Goal: Task Accomplishment & Management: Check status

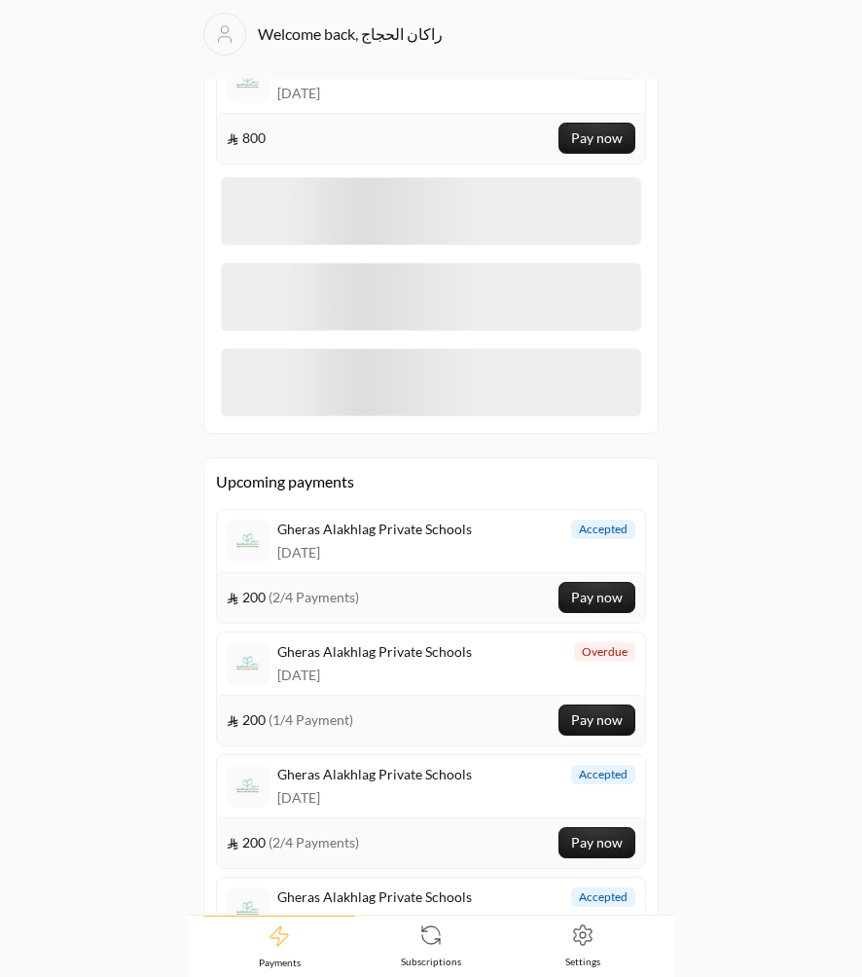
scroll to position [860, 0]
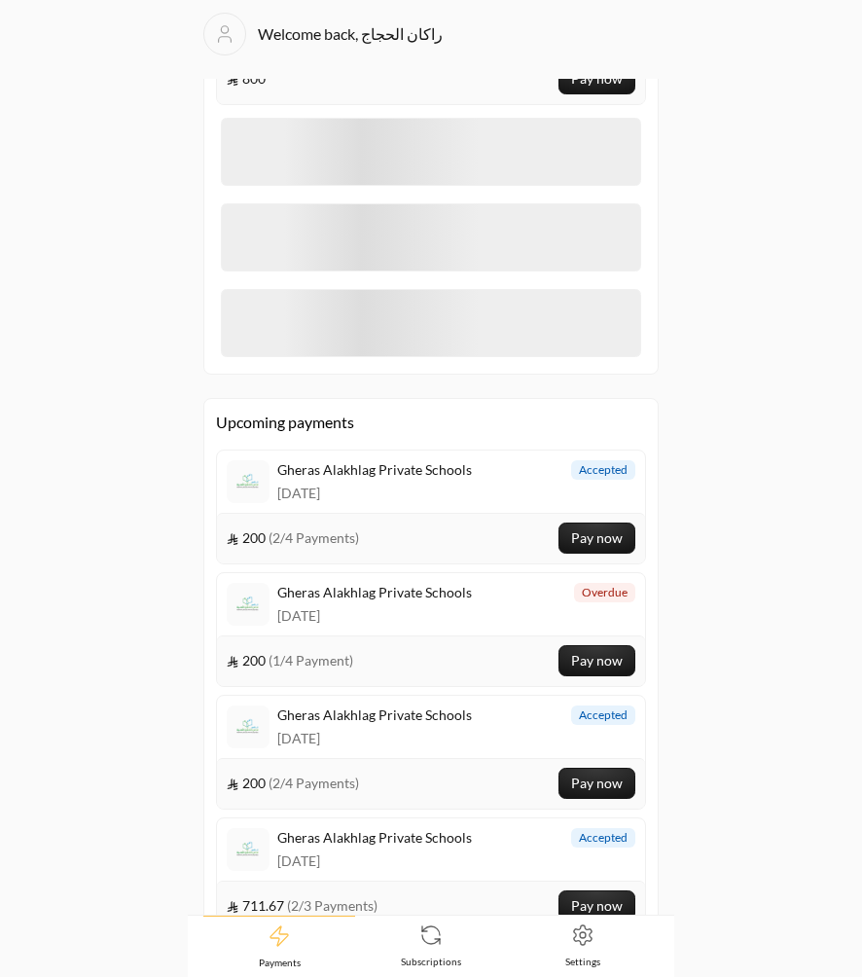
click at [477, 624] on div "Gheras Alakhlag Private Schools 16/09/2025 overdue" at bounding box center [431, 604] width 428 height 62
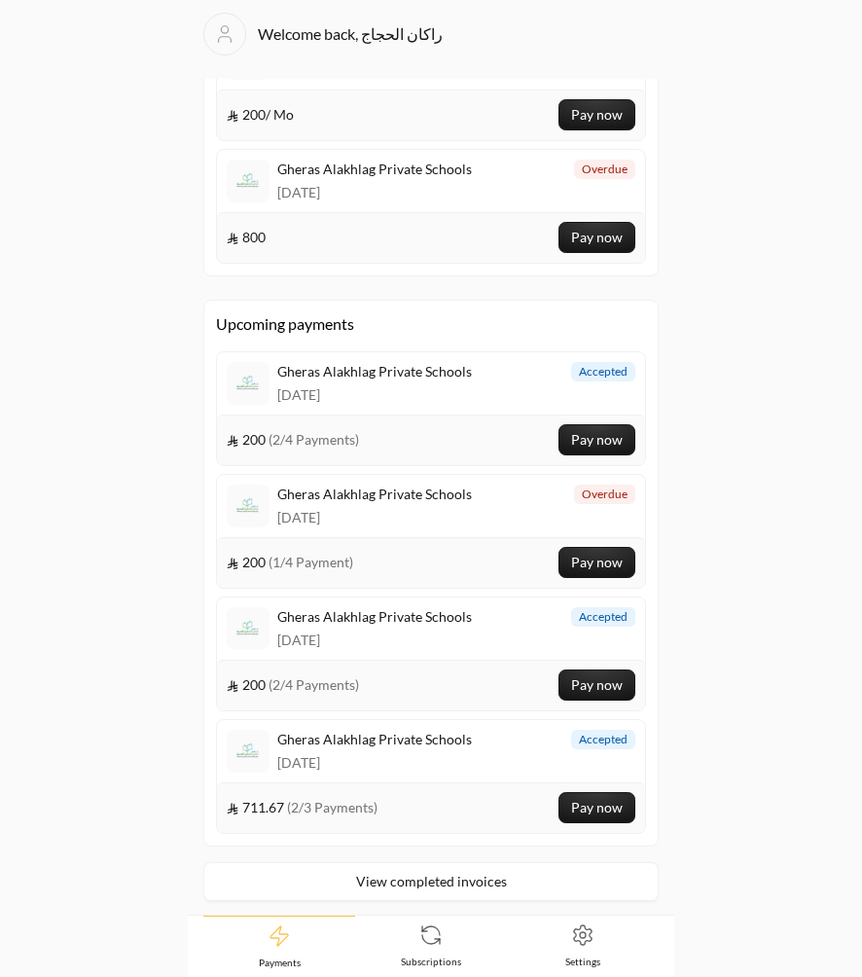
scroll to position [703, 0]
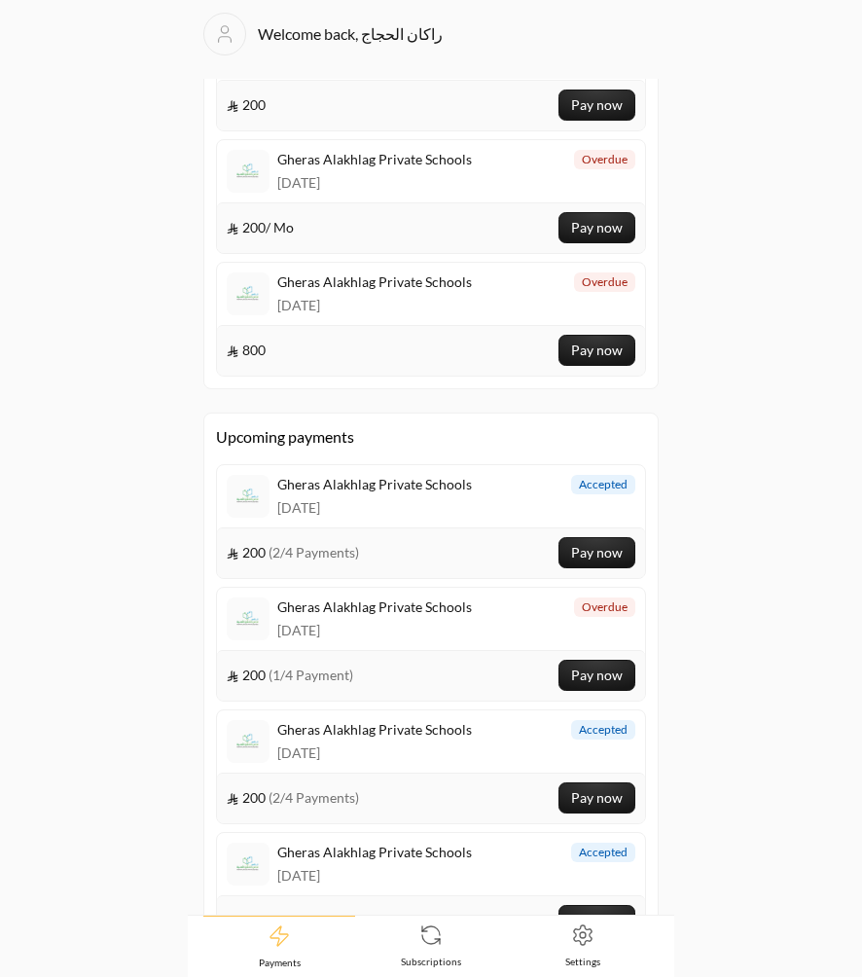
scroll to position [703, 0]
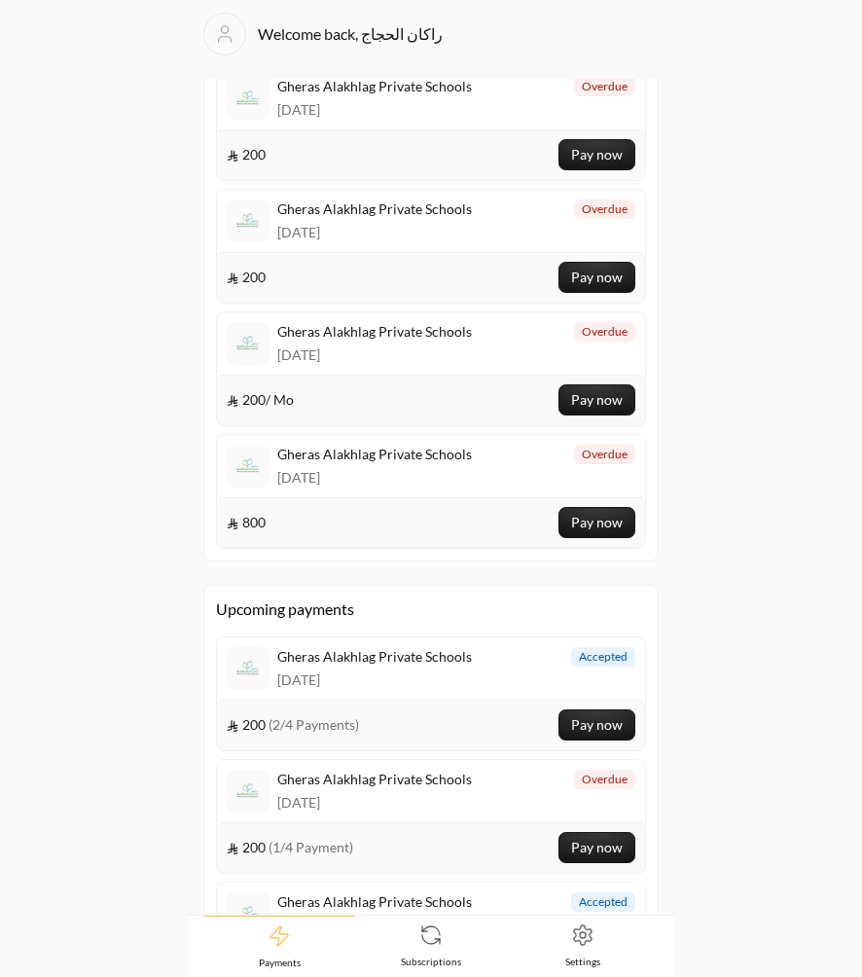
scroll to position [703, 0]
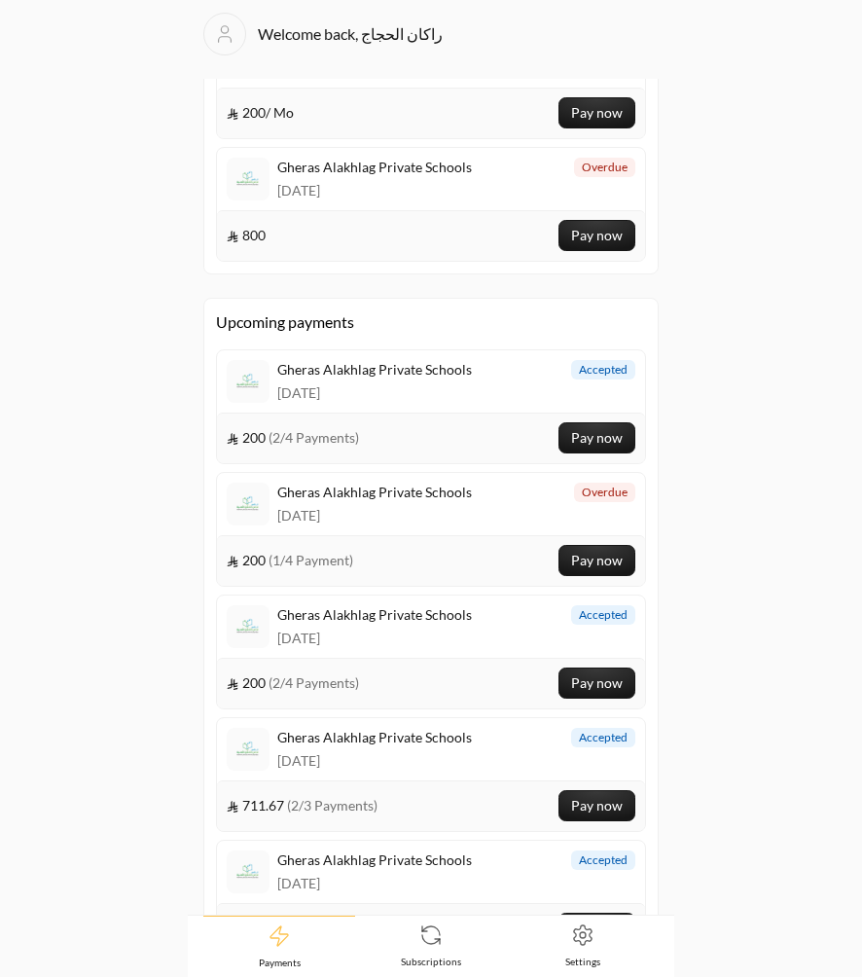
scroll to position [738, 0]
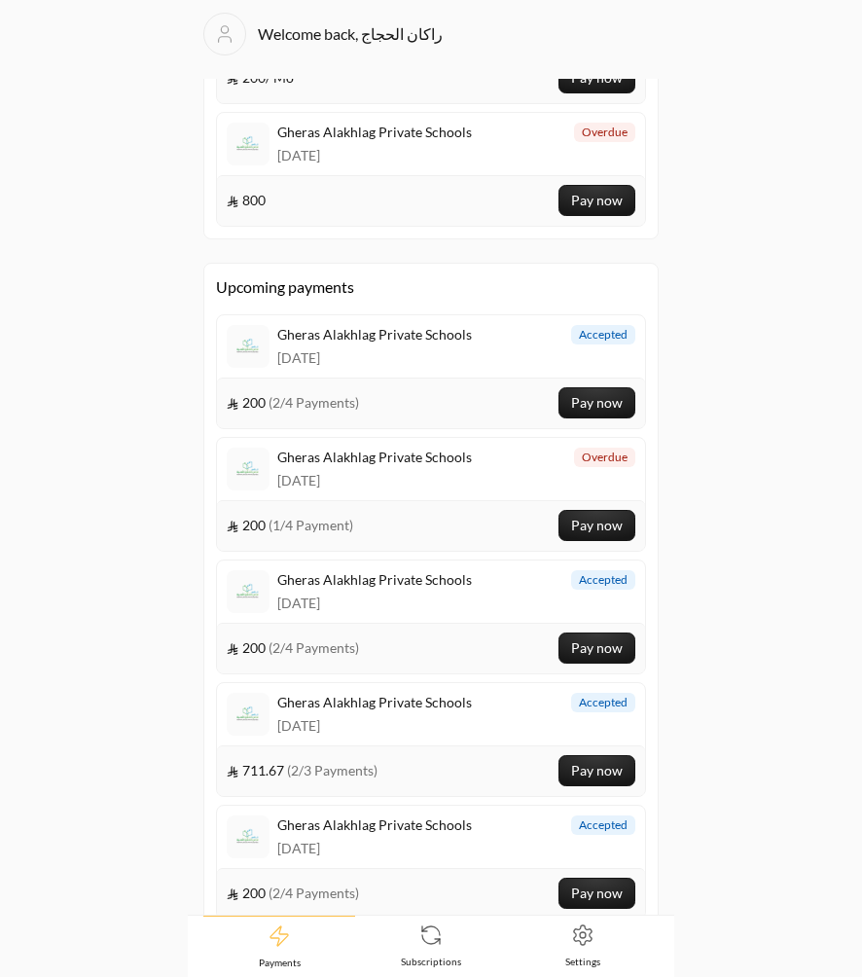
click at [466, 476] on span "16/09/2025" at bounding box center [374, 480] width 195 height 19
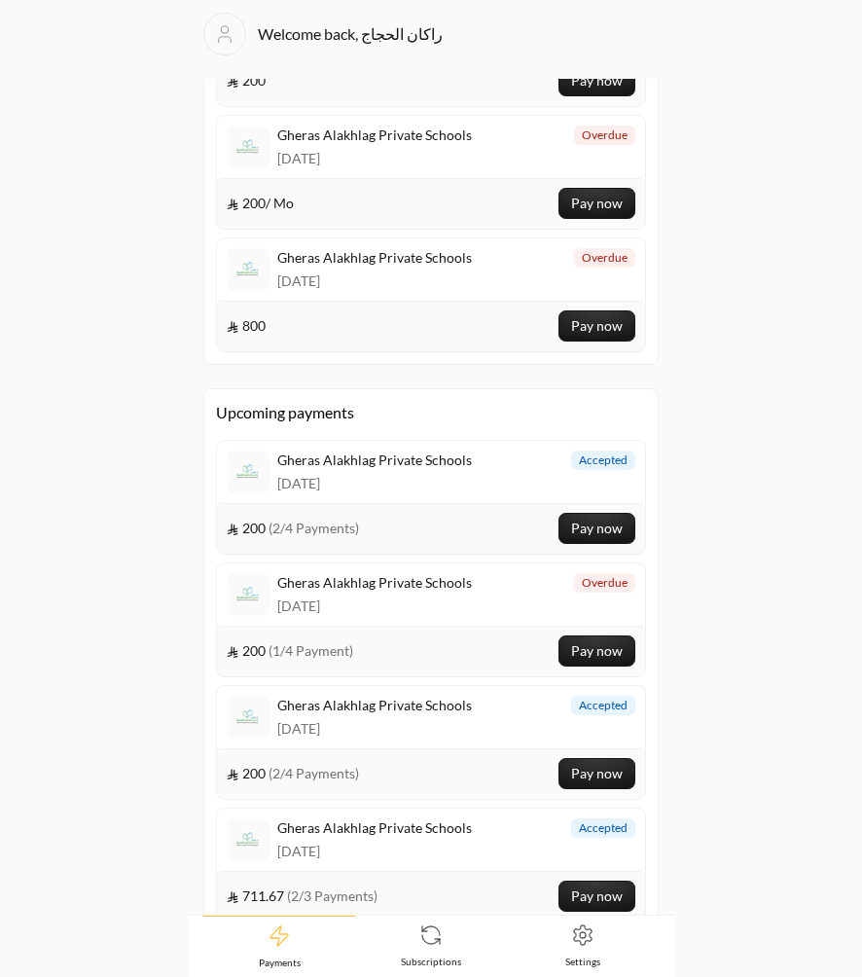
scroll to position [826, 0]
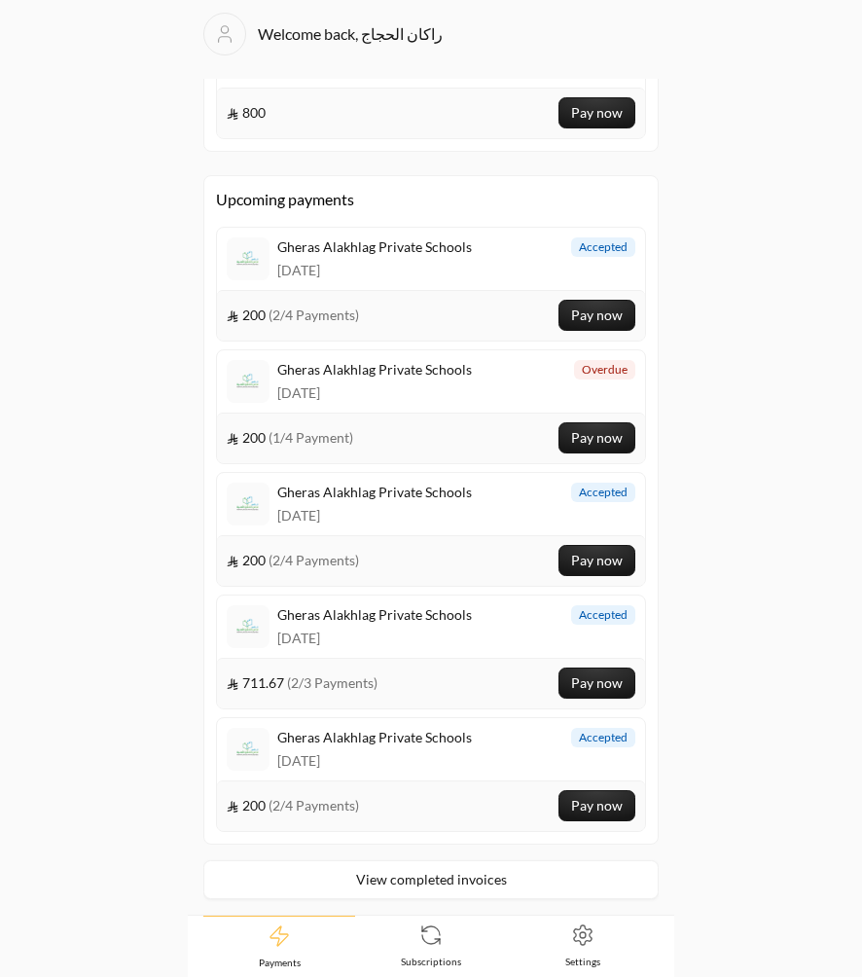
click at [810, 563] on div "Welcome back, راكان الحجاج Require actions Gheras Alakhlag Private Schools 22/0…" at bounding box center [431, 489] width 862 height 976
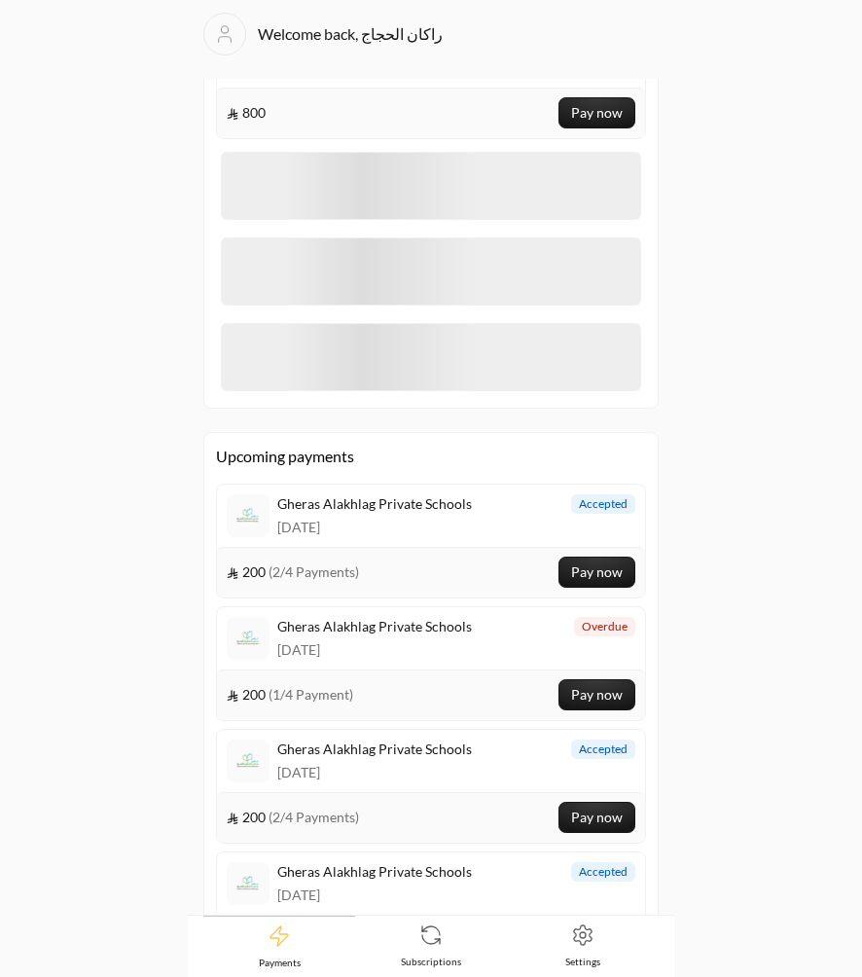
click at [795, 523] on div "Welcome back, راكان الحجاج Require actions Gheras Alakhlag Private Schools 22/0…" at bounding box center [431, 489] width 862 height 976
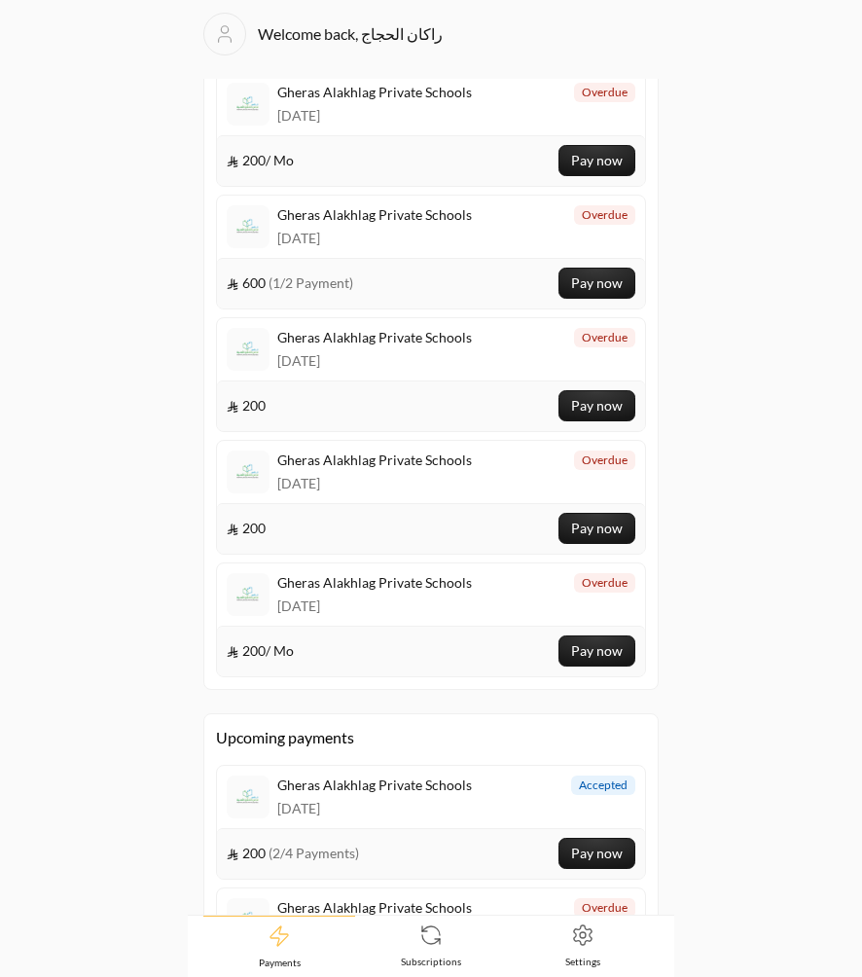
scroll to position [124, 0]
